Goal: Task Accomplishment & Management: Complete application form

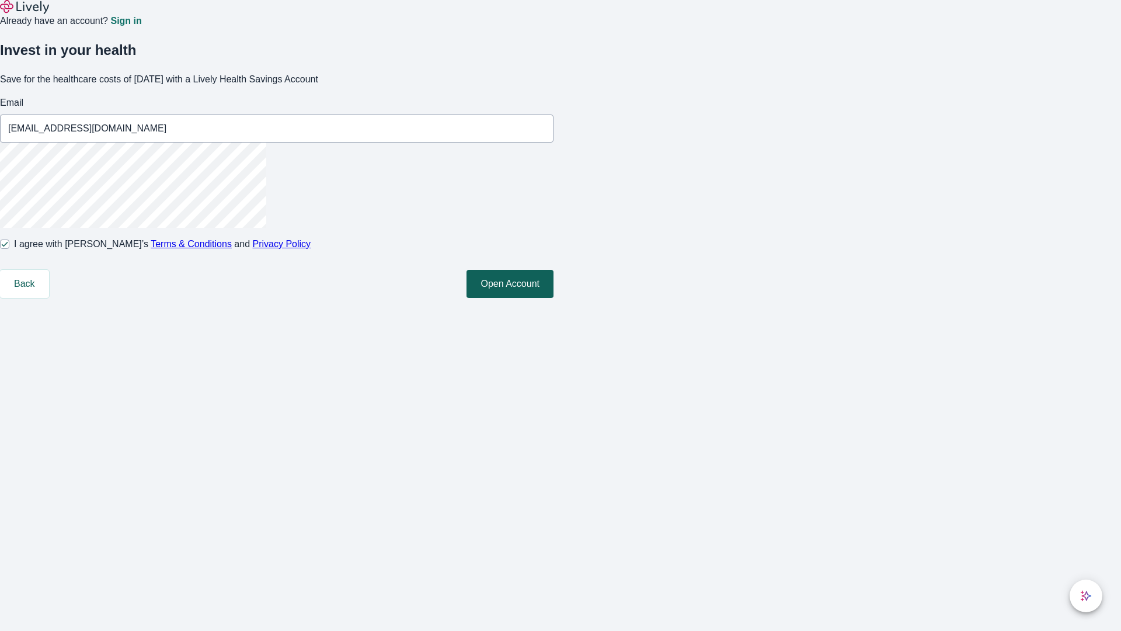
click at [554, 298] on button "Open Account" at bounding box center [510, 284] width 87 height 28
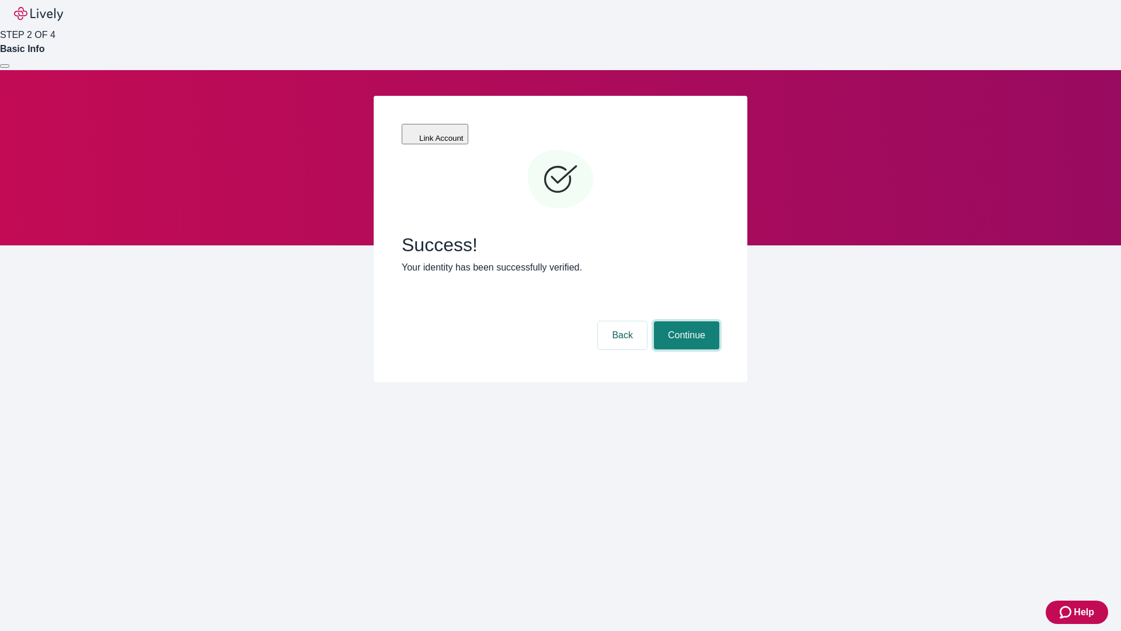
click at [685, 321] on button "Continue" at bounding box center [686, 335] width 65 height 28
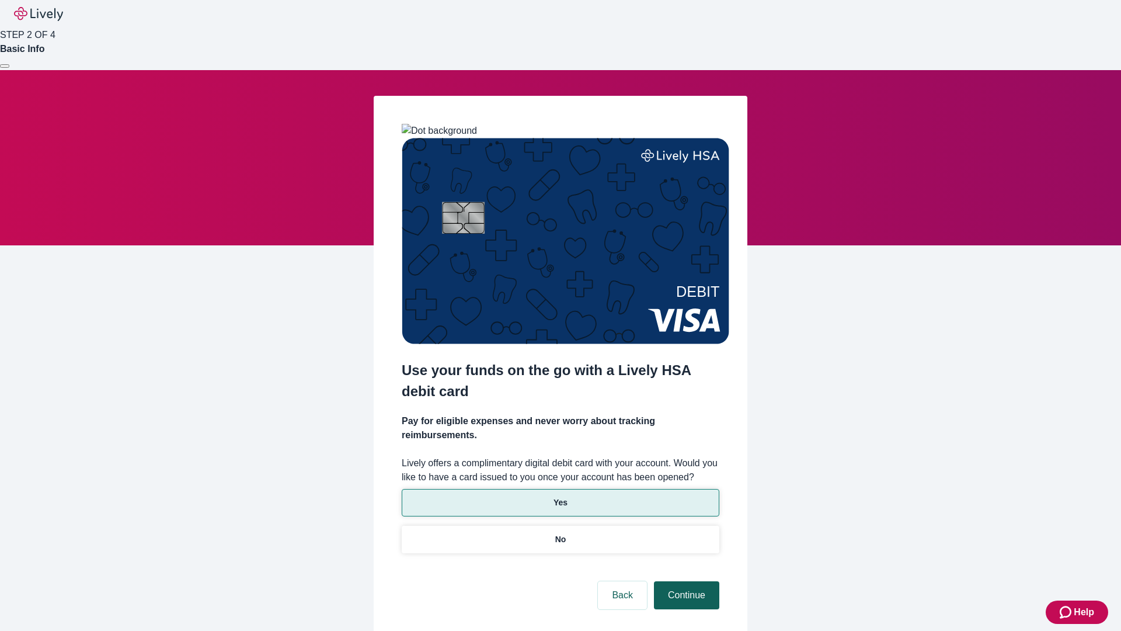
click at [560, 496] on p "Yes" at bounding box center [561, 502] width 14 height 12
click at [685, 581] on button "Continue" at bounding box center [686, 595] width 65 height 28
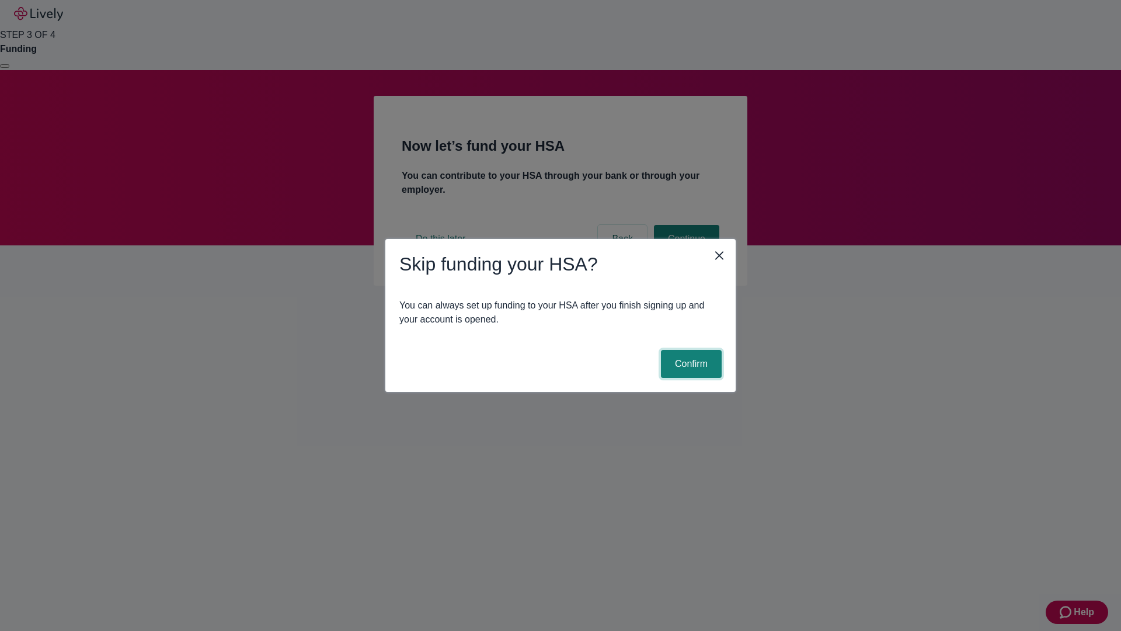
click at [690, 364] on button "Confirm" at bounding box center [691, 364] width 61 height 28
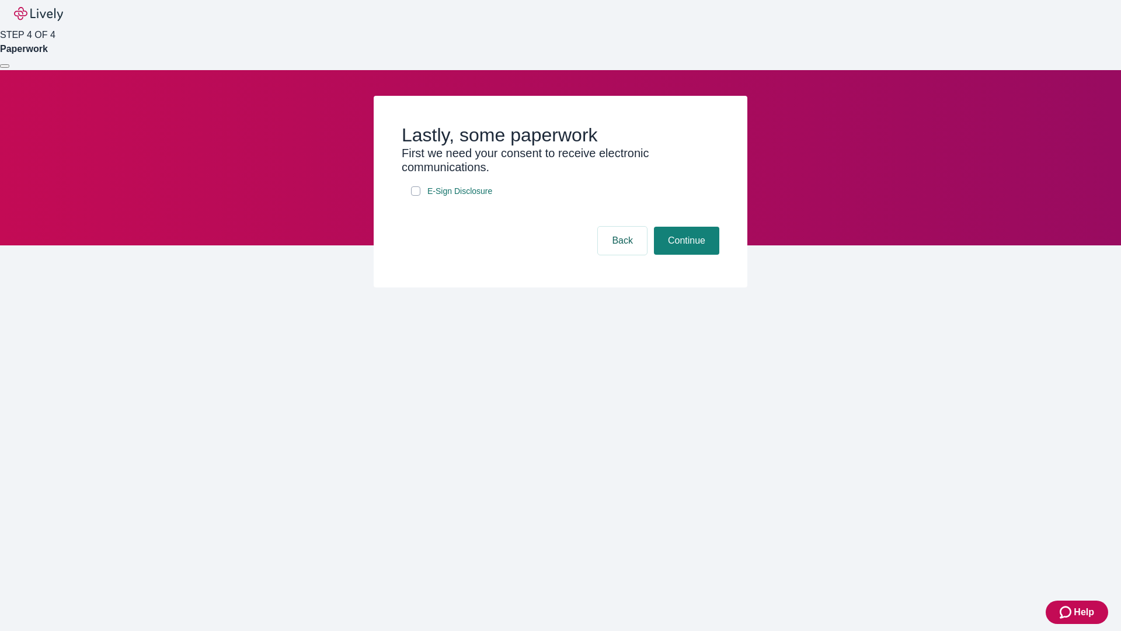
click at [416, 196] on input "E-Sign Disclosure" at bounding box center [415, 190] width 9 height 9
checkbox input "true"
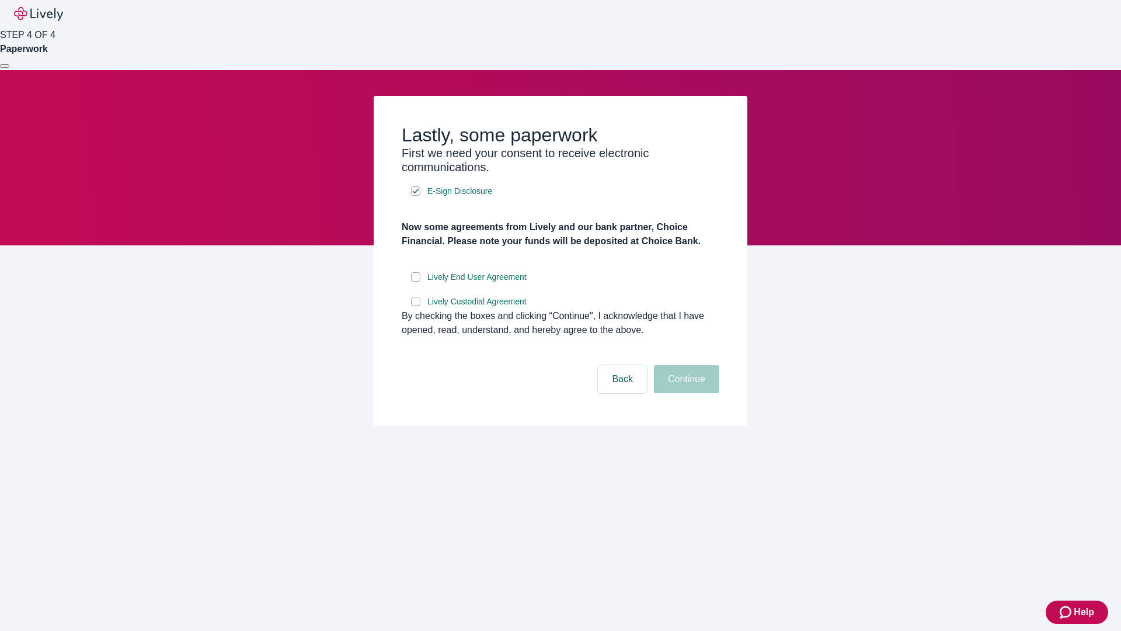
click at [416, 282] on input "Lively End User Agreement" at bounding box center [415, 276] width 9 height 9
checkbox input "true"
click at [416, 306] on input "Lively Custodial Agreement" at bounding box center [415, 301] width 9 height 9
checkbox input "true"
click at [685, 393] on button "Continue" at bounding box center [686, 379] width 65 height 28
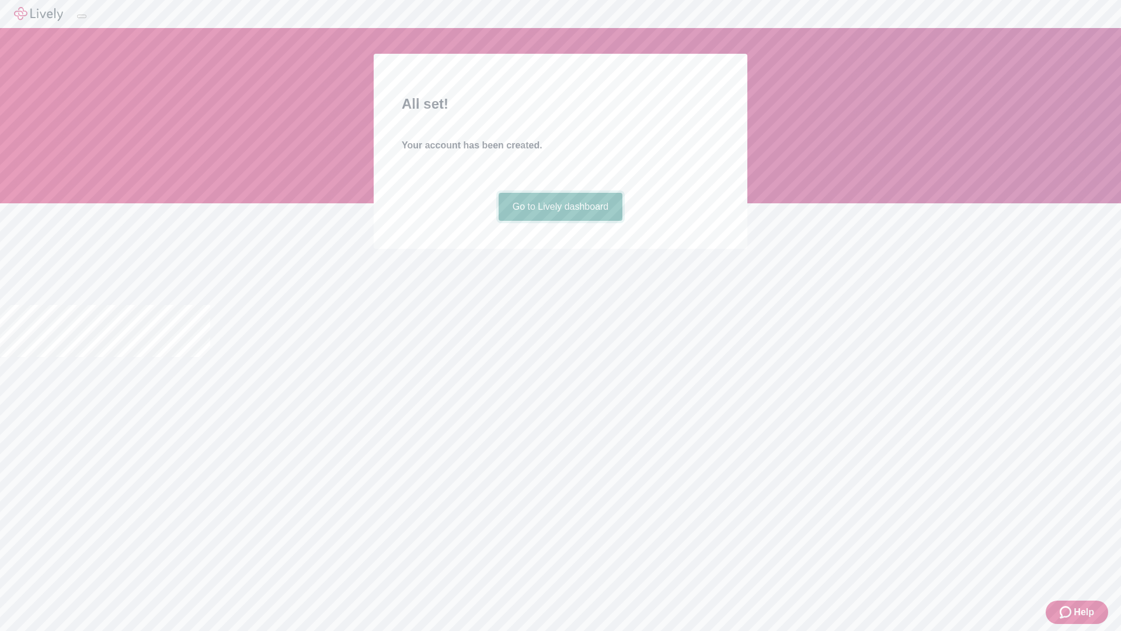
click at [560, 221] on link "Go to Lively dashboard" at bounding box center [561, 207] width 124 height 28
